Goal: Check status: Check status

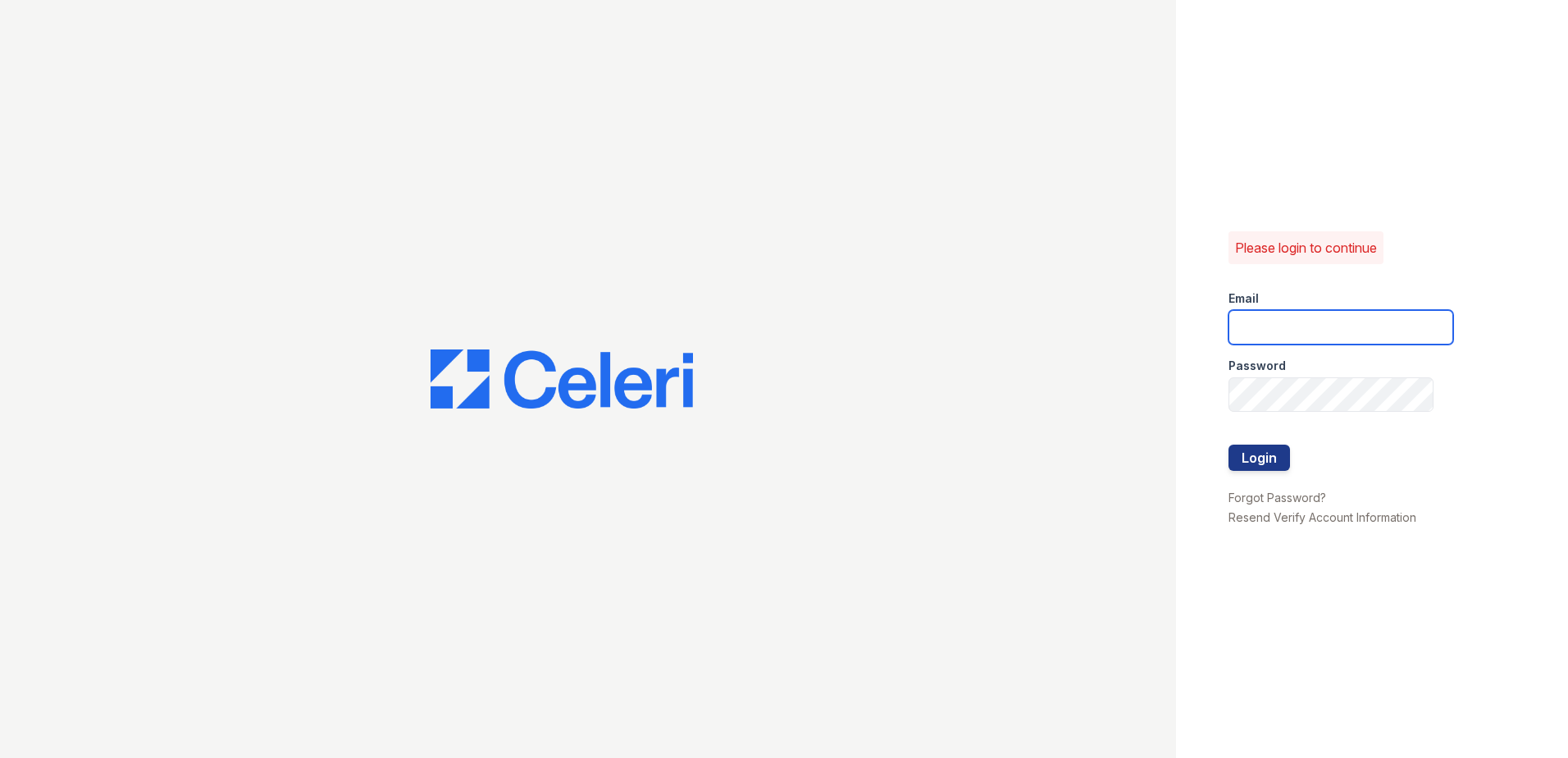
click at [1368, 322] on input "email" at bounding box center [1340, 327] width 225 height 34
type input "theresa.johnson@trinity-pm.com"
click at [1273, 470] on button "Login" at bounding box center [1259, 457] width 61 height 26
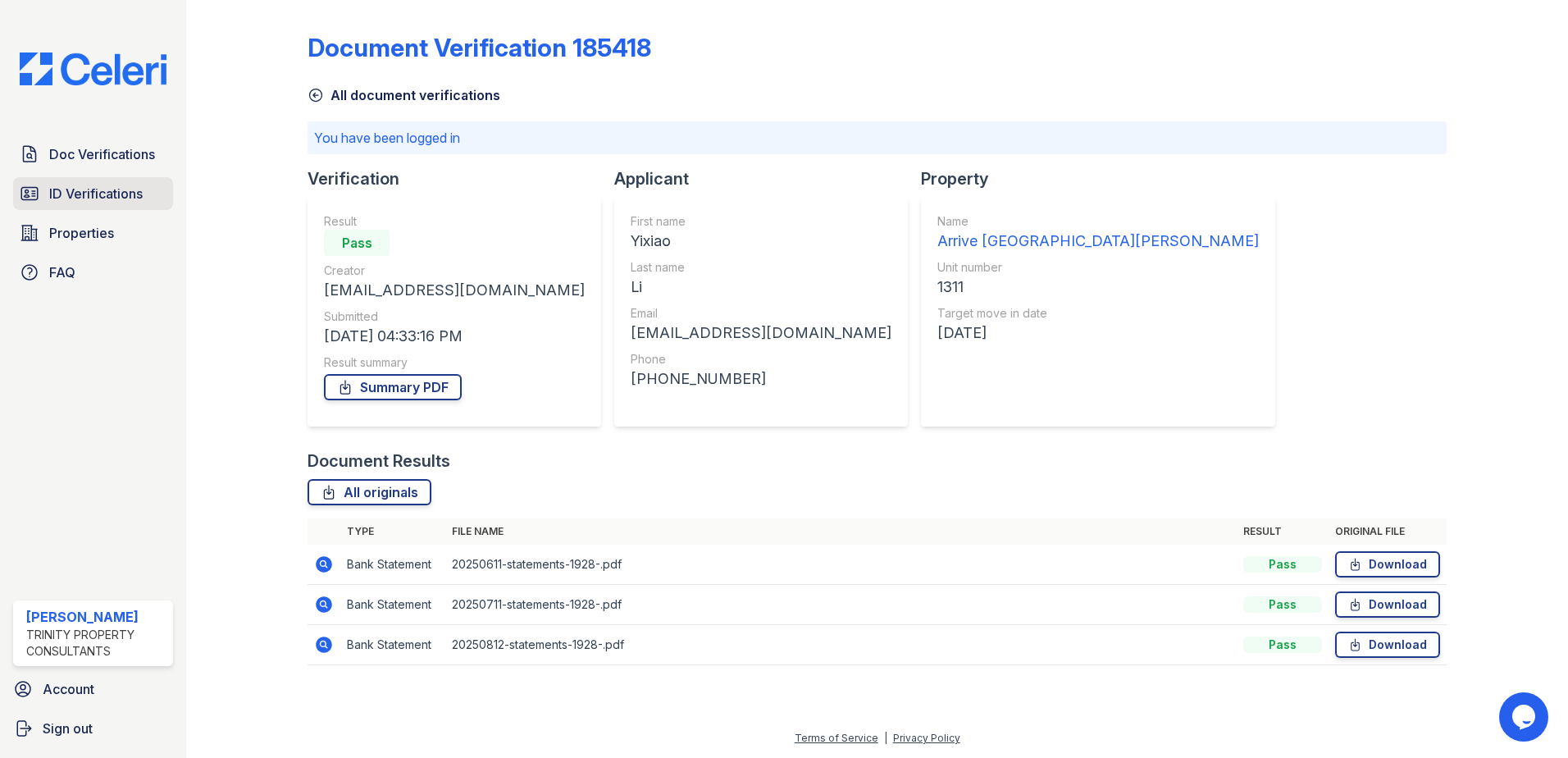
drag, startPoint x: 108, startPoint y: 199, endPoint x: 142, endPoint y: 195, distance: 34.2
click at [108, 199] on span "ID Verifications" at bounding box center [96, 194] width 93 height 19
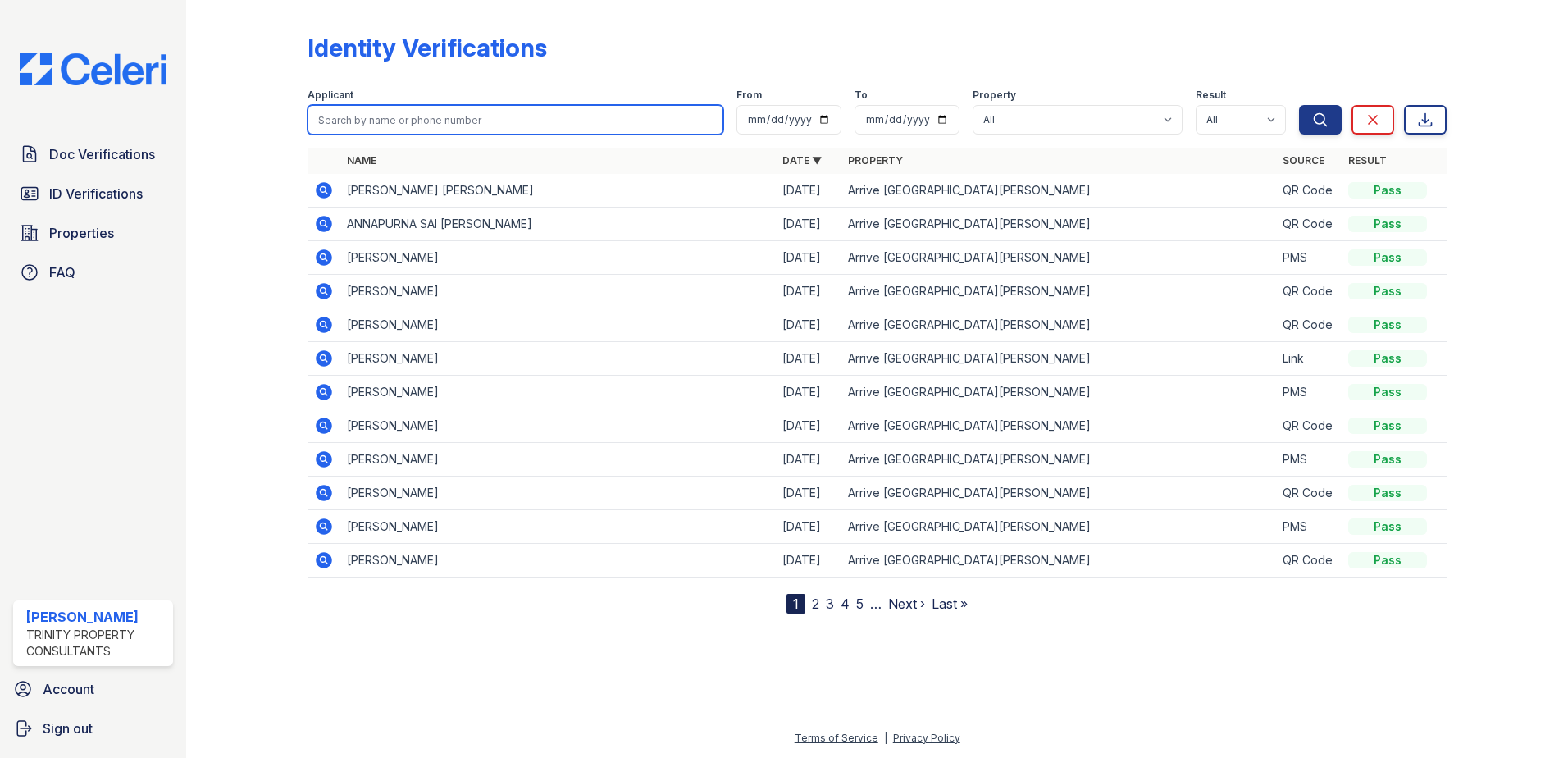
click at [568, 116] on input "search" at bounding box center [515, 120] width 415 height 29
type input "gao"
click at [1300, 105] on button "Search" at bounding box center [1321, 120] width 43 height 29
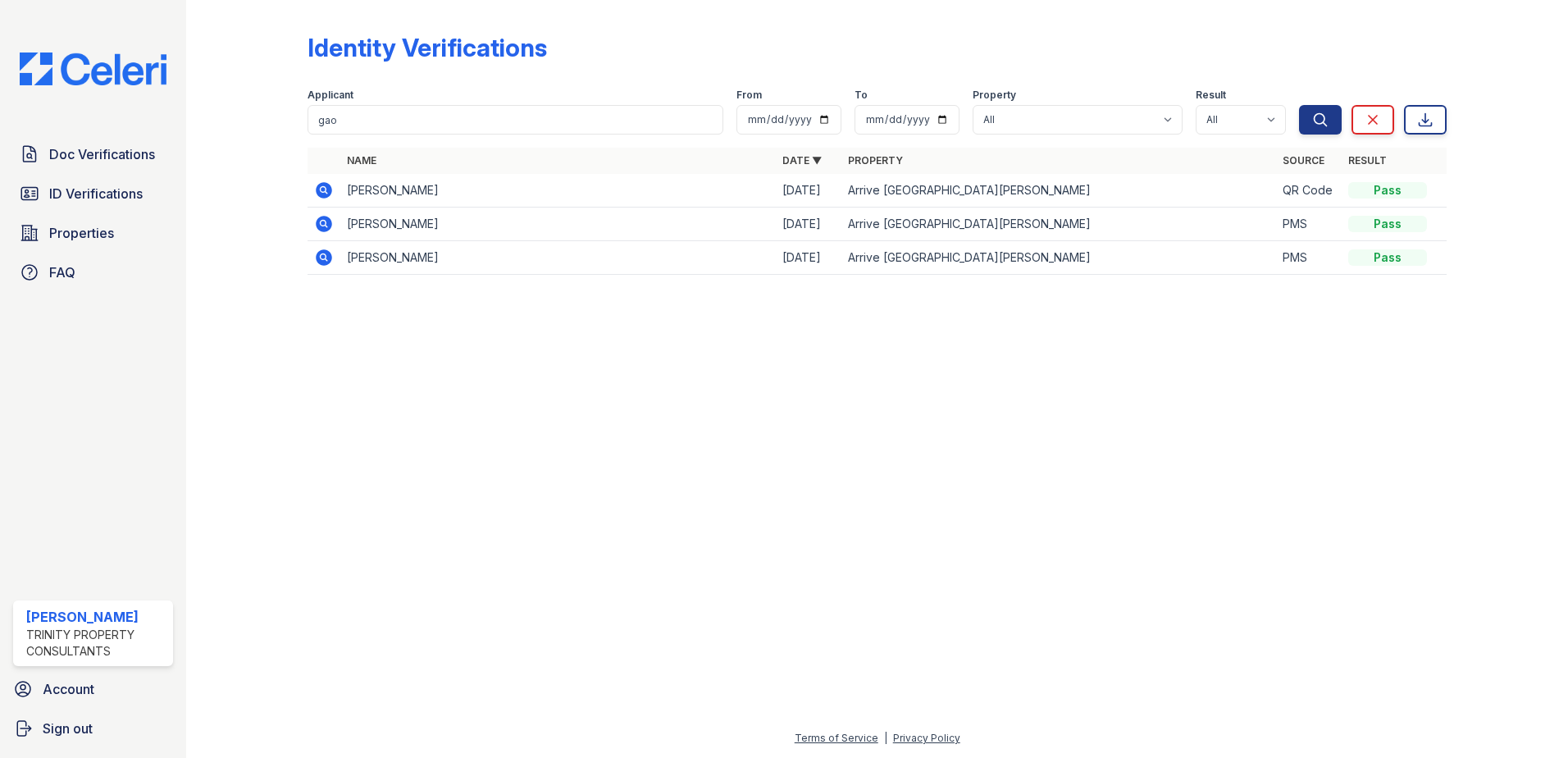
click at [322, 192] on icon at bounding box center [324, 190] width 19 height 19
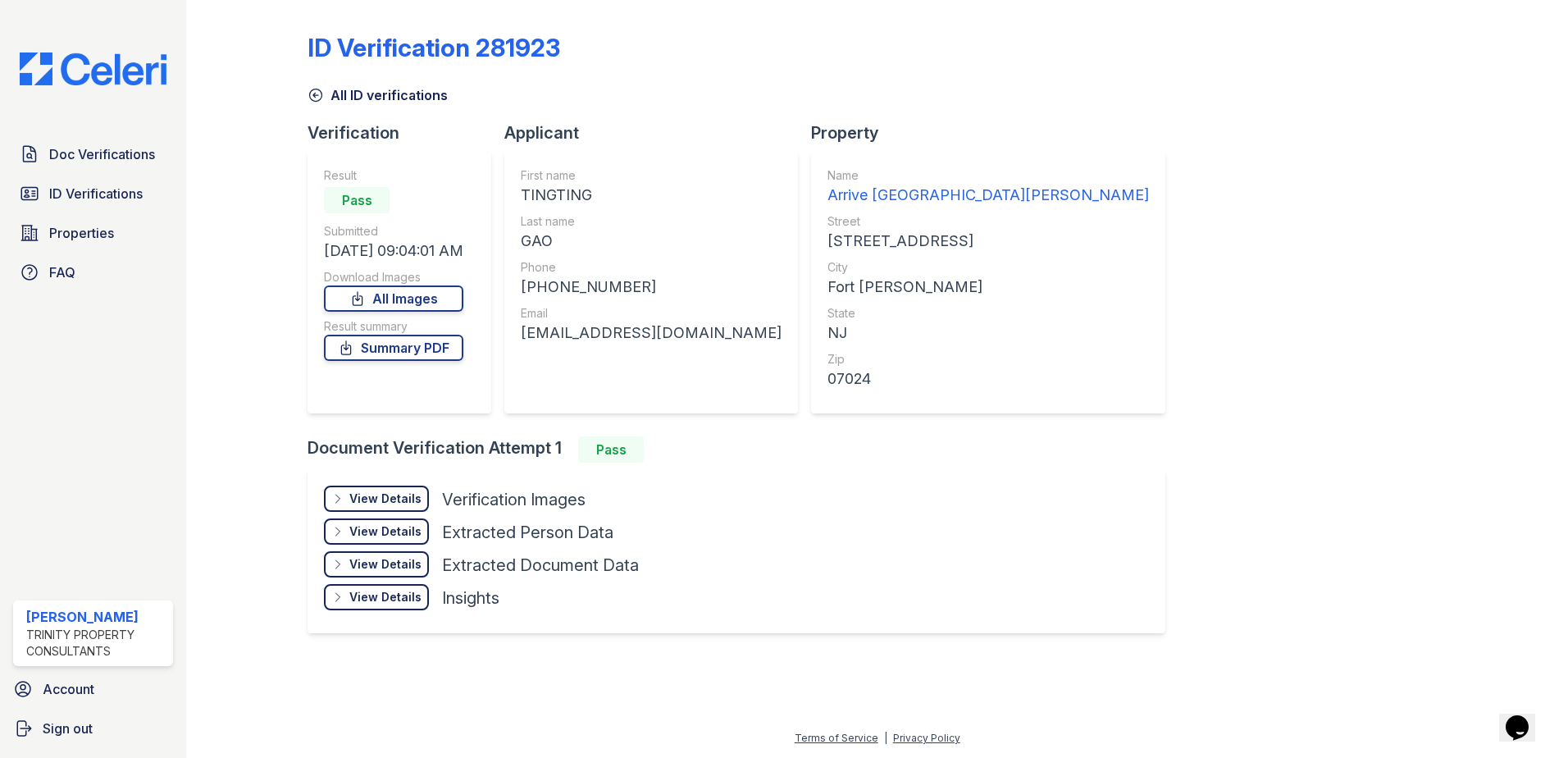
click at [376, 504] on div "View Details" at bounding box center [385, 498] width 72 height 17
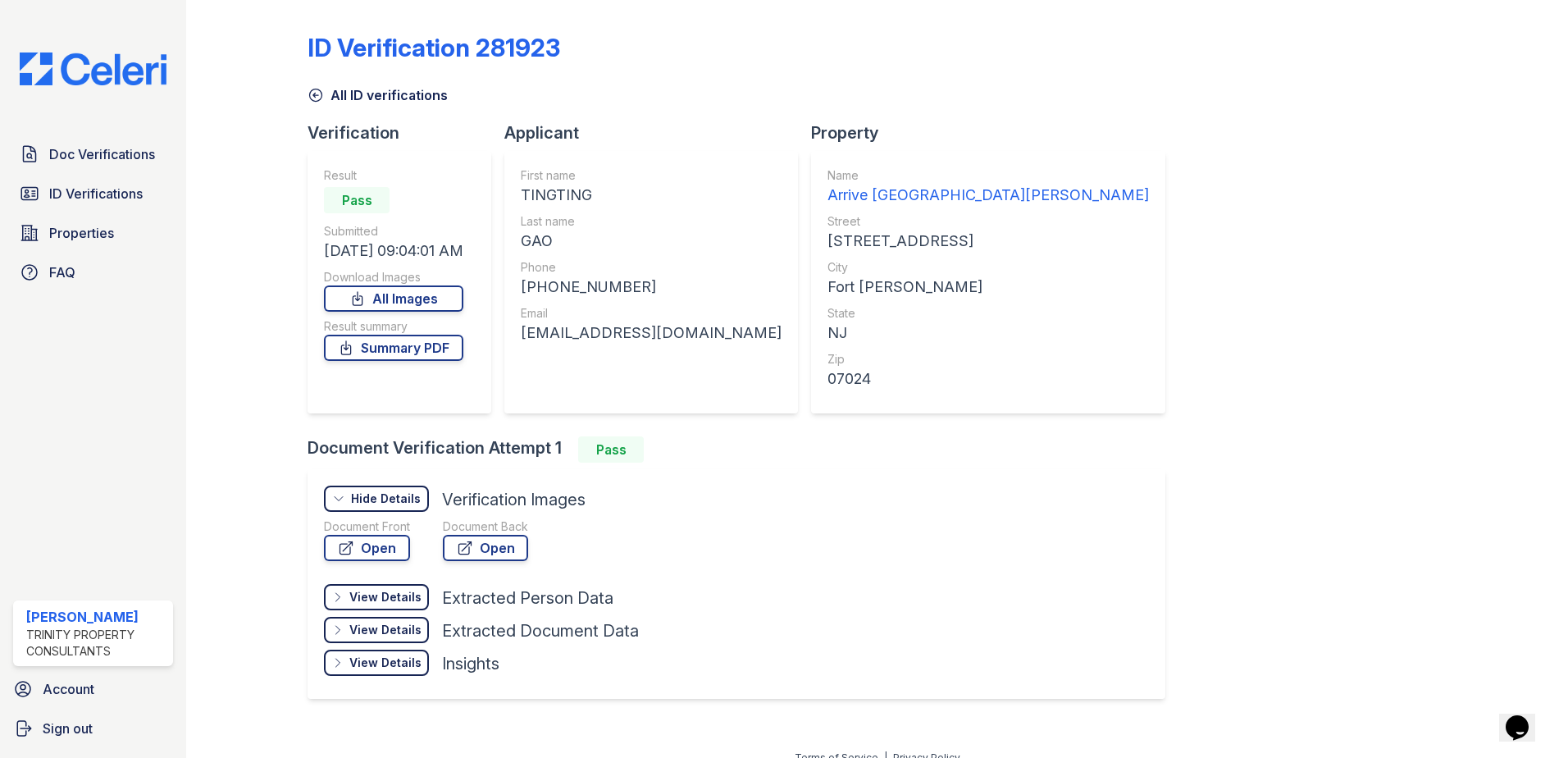
click at [374, 603] on div "View Details" at bounding box center [385, 596] width 72 height 17
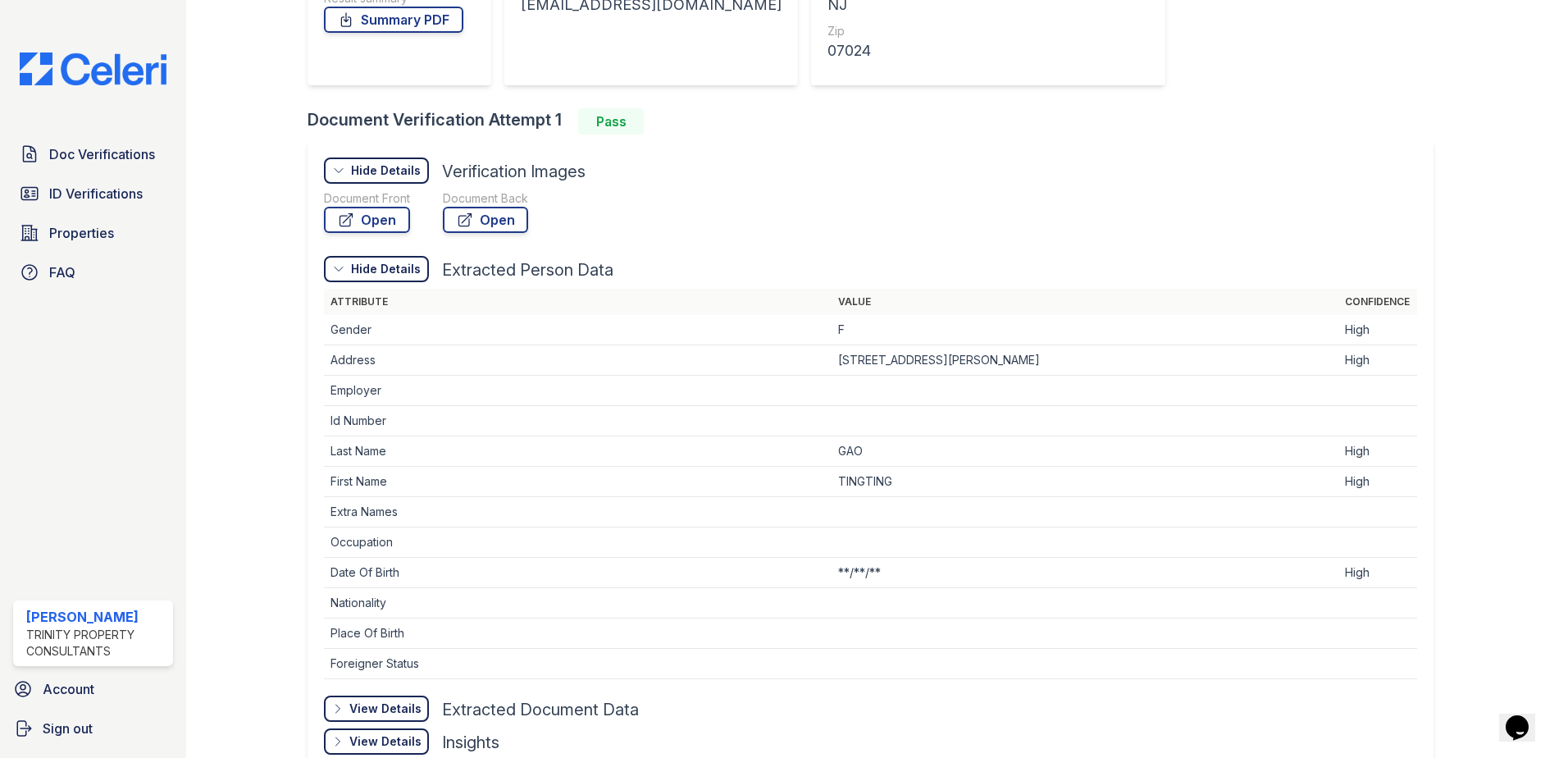
scroll to position [411, 0]
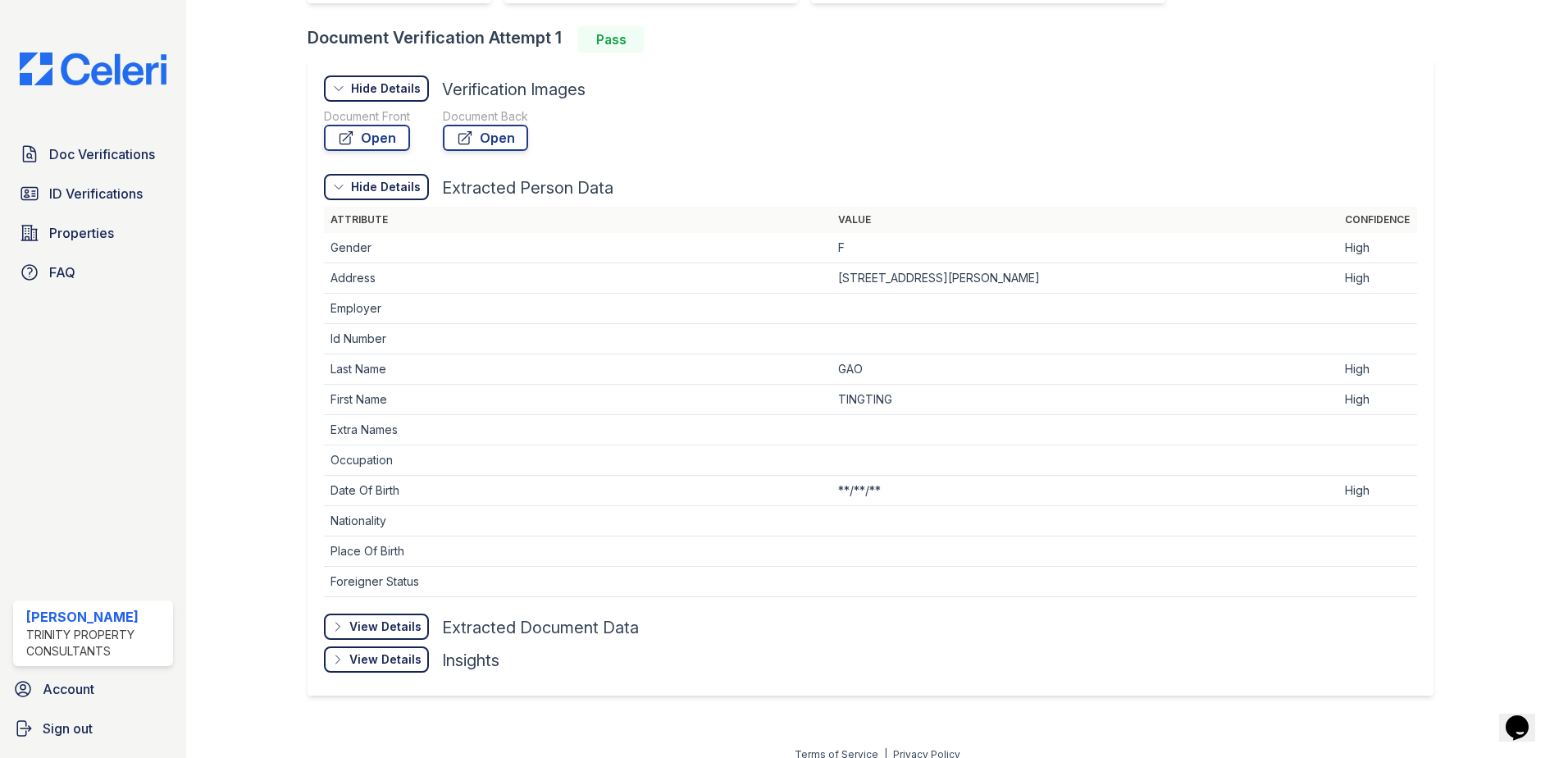
click at [395, 633] on div "View Details" at bounding box center [385, 627] width 72 height 17
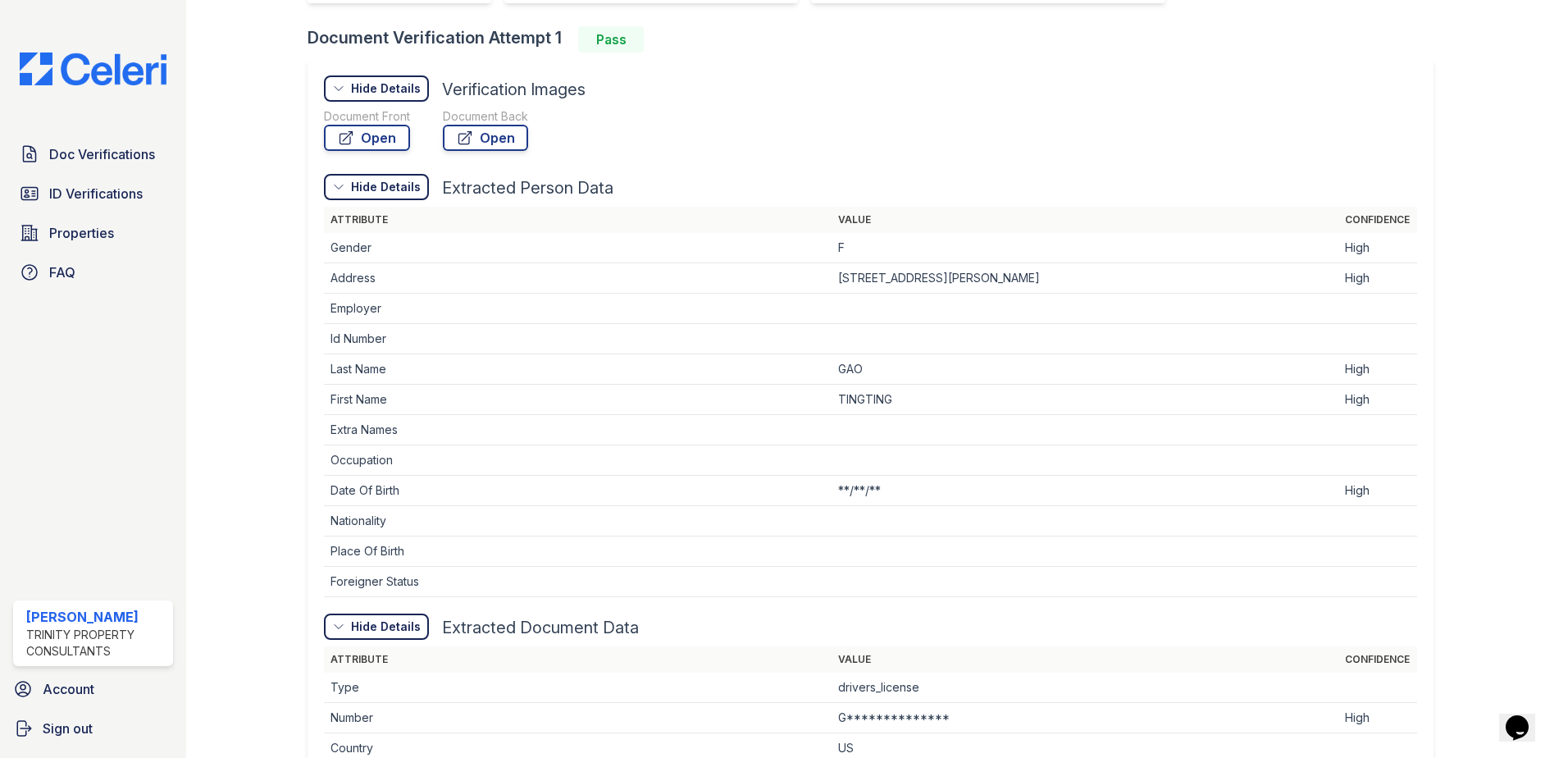
scroll to position [773, 0]
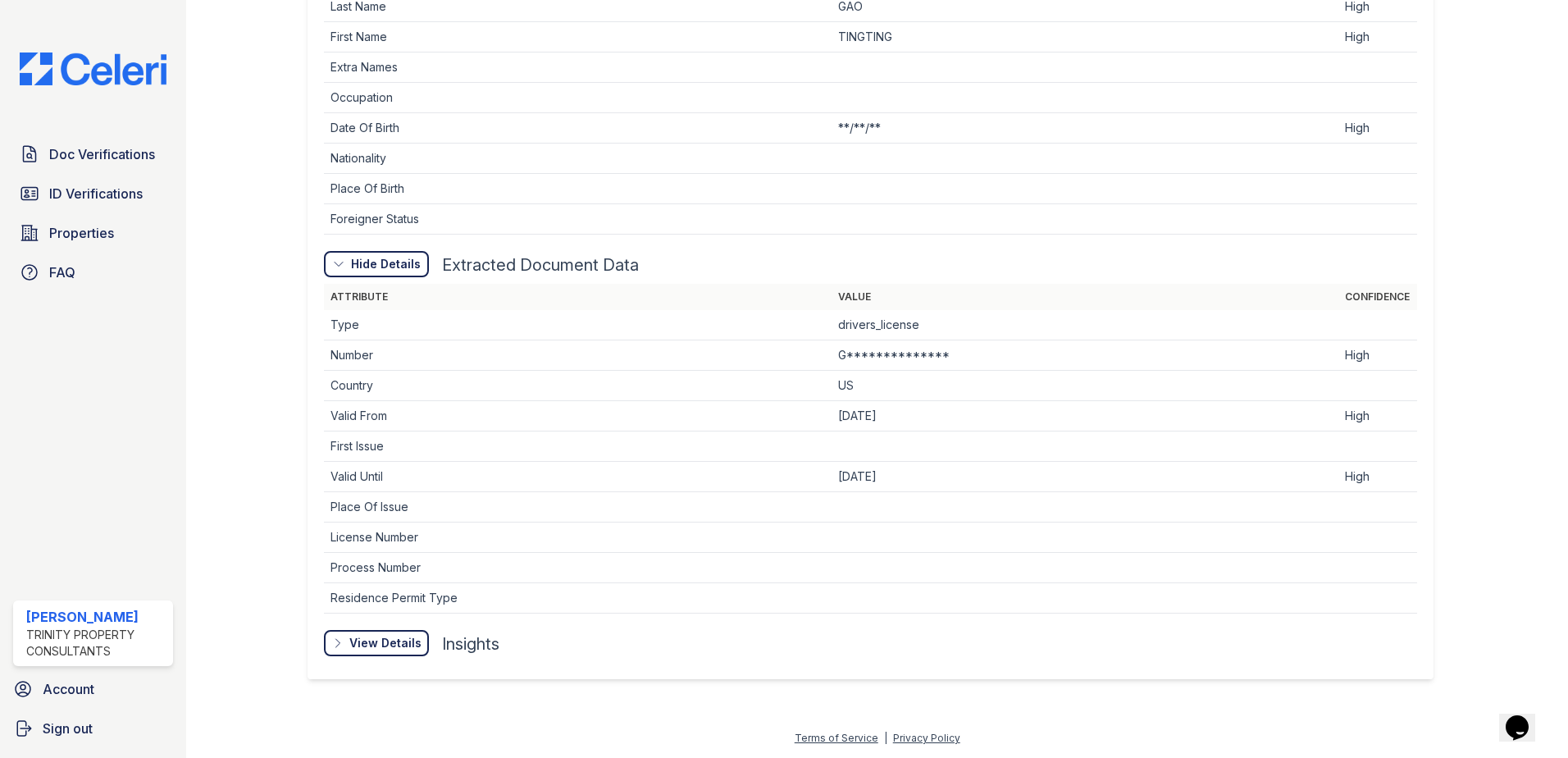
click at [0, 0] on div "View Details" at bounding box center [0, 0] width 0 height 0
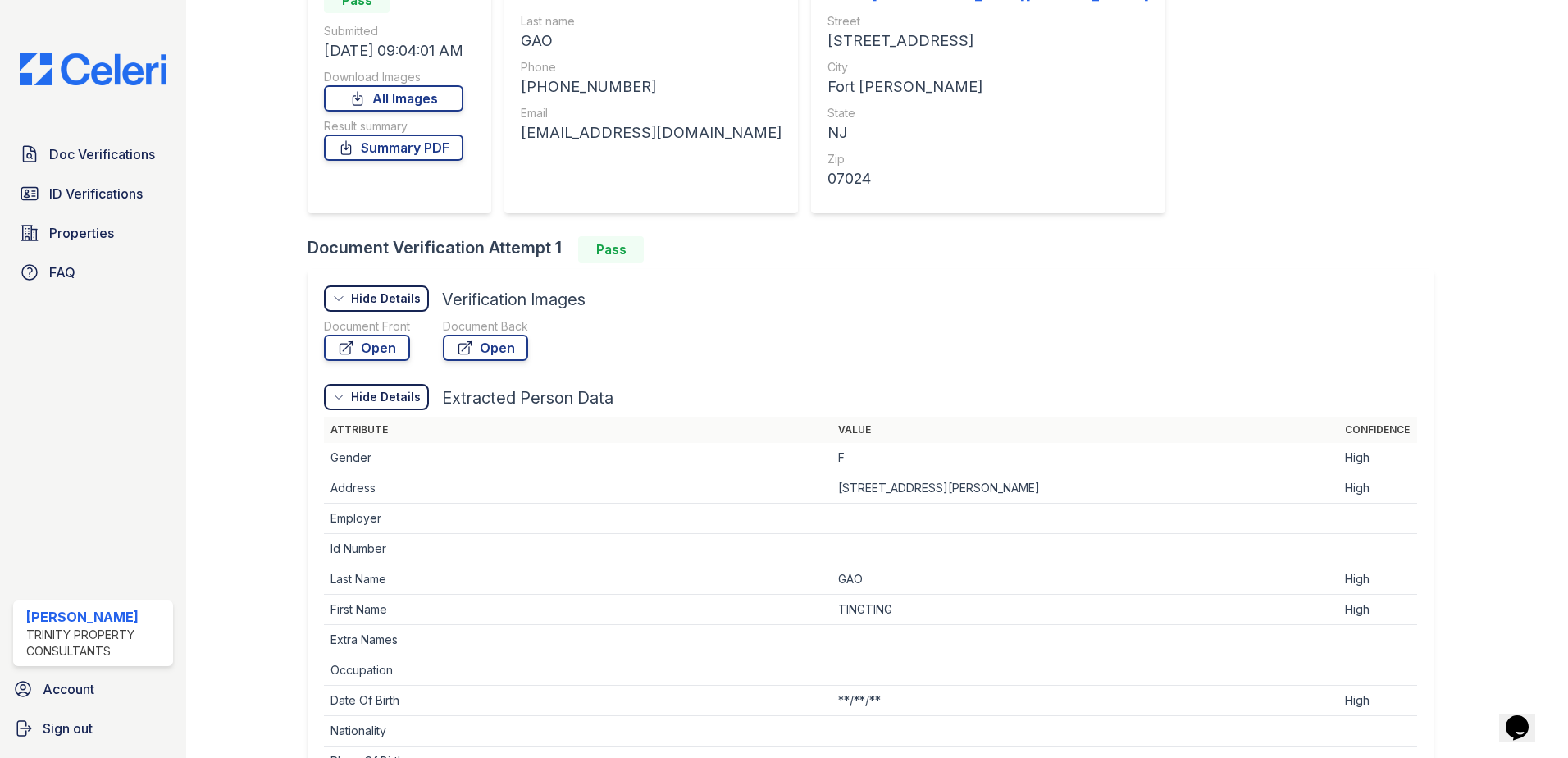
scroll to position [199, 0]
click at [431, 101] on link "All Images" at bounding box center [393, 99] width 139 height 26
click at [377, 152] on link "Summary PDF" at bounding box center [393, 149] width 139 height 26
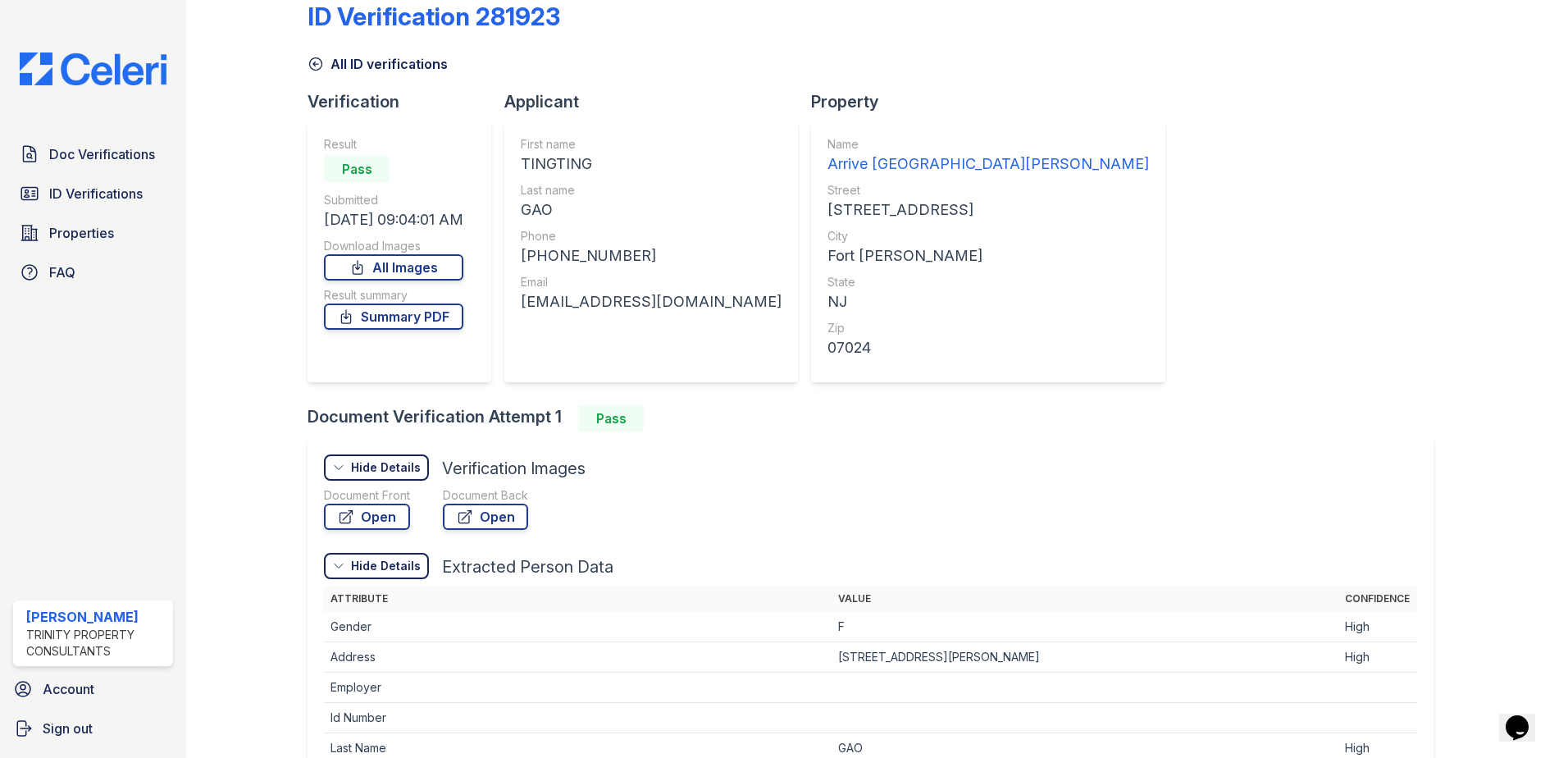
scroll to position [0, 0]
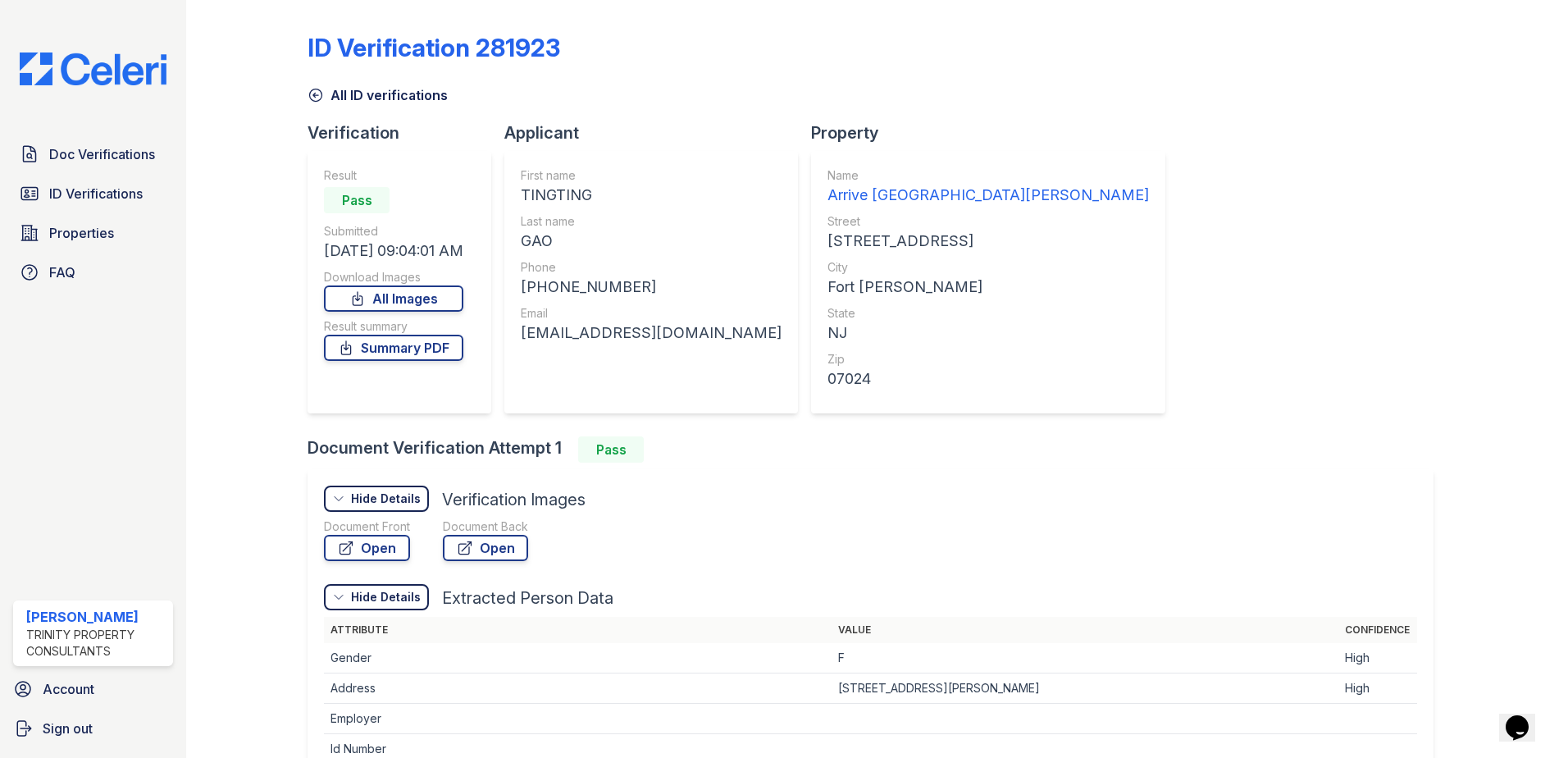
click at [68, 70] on img at bounding box center [93, 69] width 173 height 33
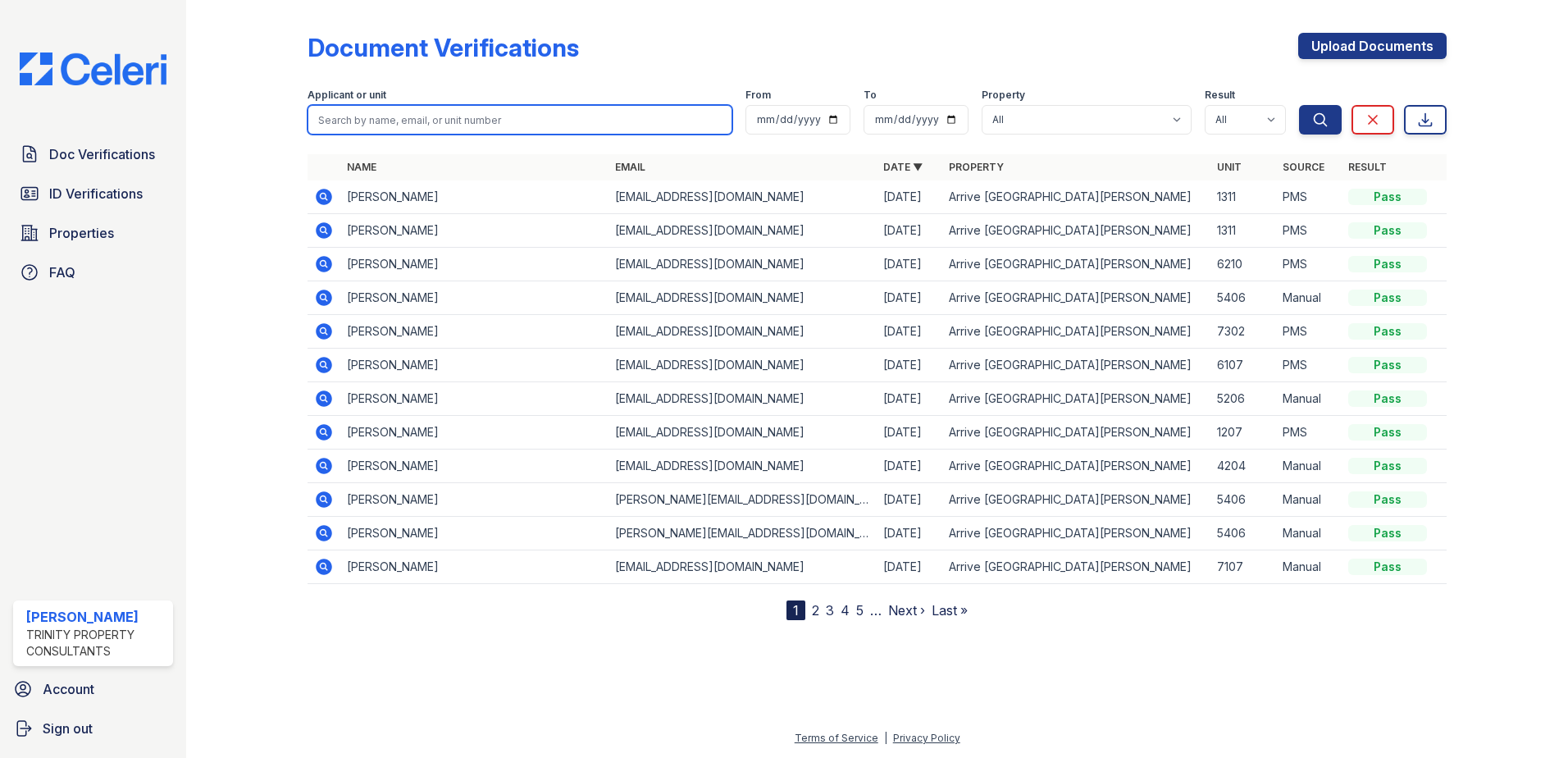
click at [371, 122] on input "search" at bounding box center [519, 120] width 425 height 29
click at [327, 257] on icon at bounding box center [324, 264] width 19 height 19
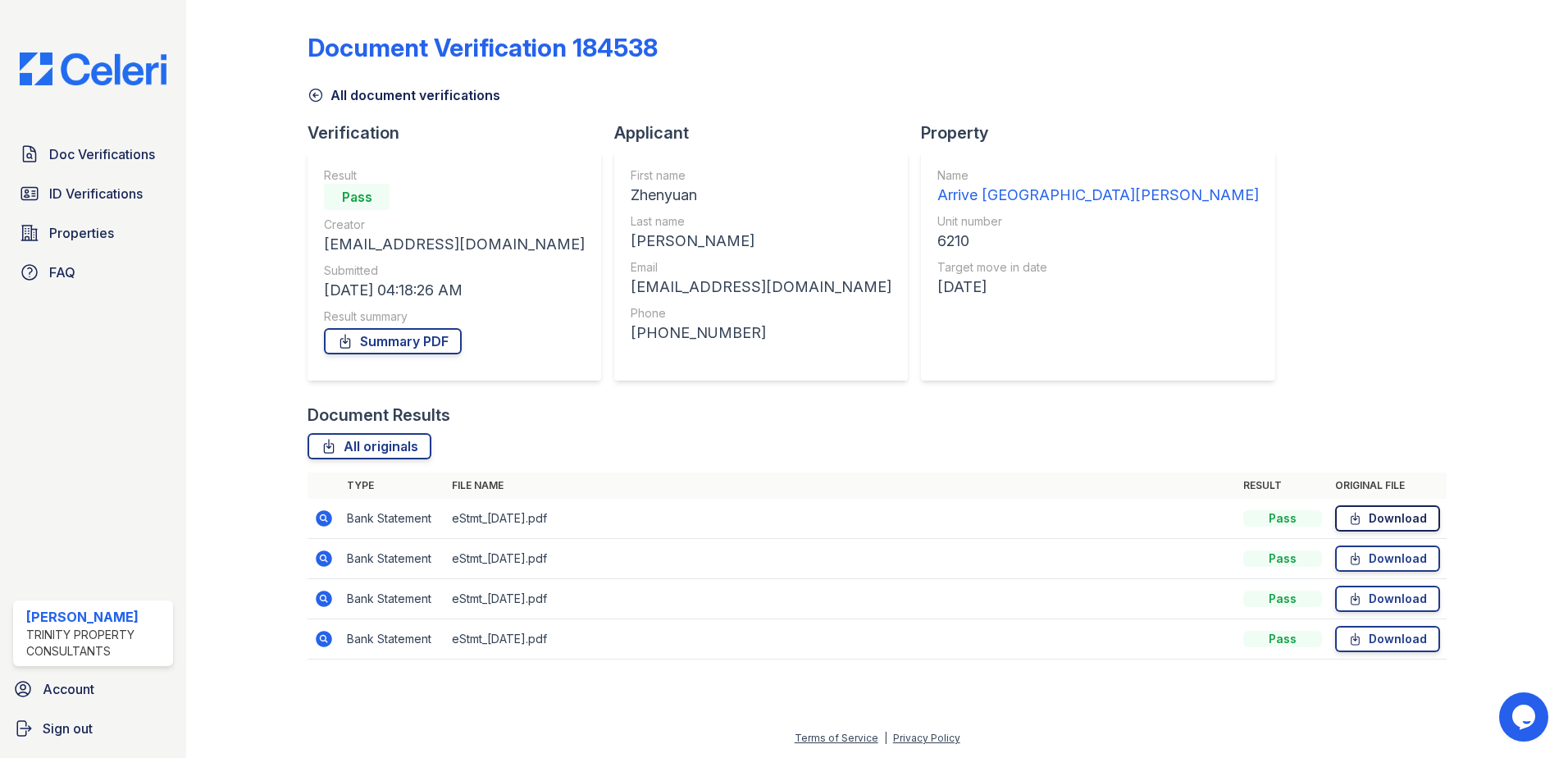
click at [1360, 514] on icon at bounding box center [1355, 518] width 14 height 17
click at [1362, 559] on icon at bounding box center [1355, 559] width 14 height 17
click at [1493, 238] on div at bounding box center [1494, 342] width 95 height 669
click at [79, 194] on span "ID Verifications" at bounding box center [96, 194] width 93 height 19
